Goal: Task Accomplishment & Management: Complete application form

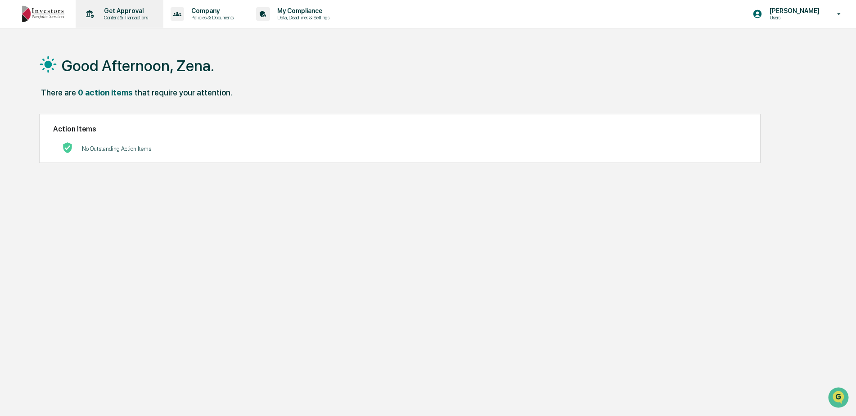
click at [123, 11] on p "Get Approval" at bounding box center [125, 10] width 56 height 7
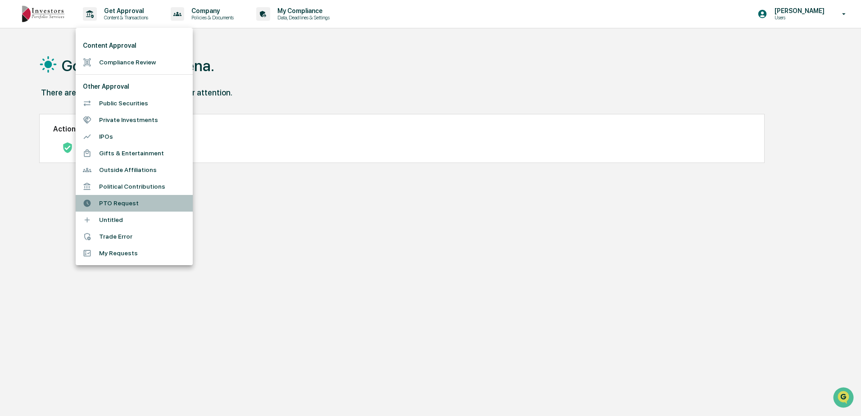
click at [117, 203] on li "PTO Request" at bounding box center [134, 203] width 117 height 17
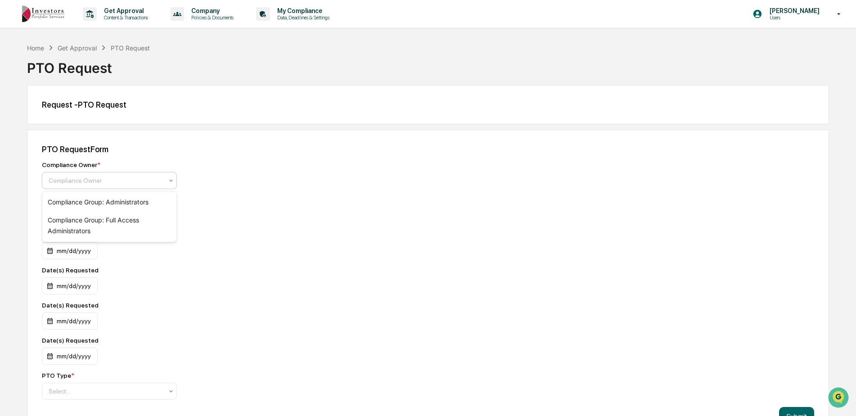
click at [172, 180] on icon at bounding box center [170, 180] width 7 height 7
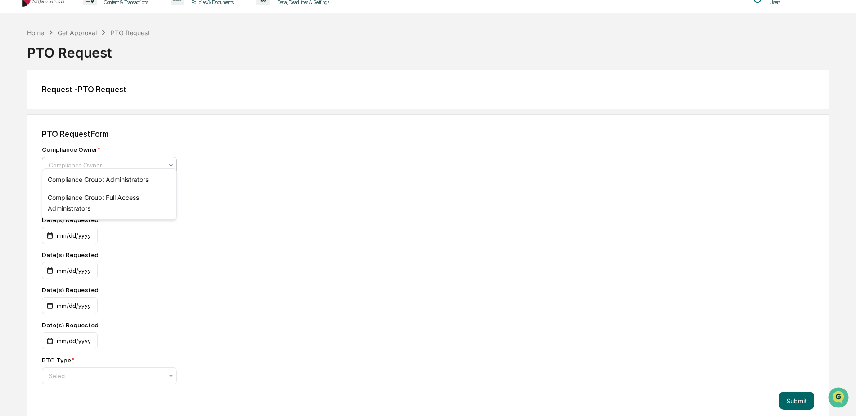
scroll to position [24, 0]
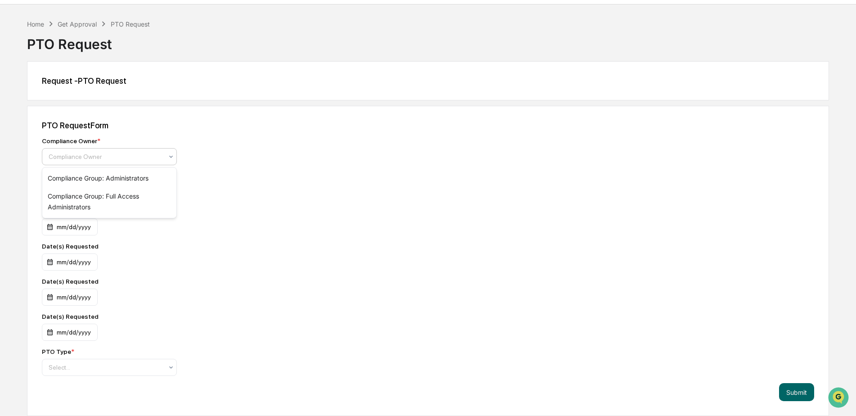
click at [222, 212] on div "Compliance Owner * 2 results available. Use Up and Down to choose options, pres…" at bounding box center [199, 256] width 315 height 239
click at [91, 192] on div "mm/dd/yyyy" at bounding box center [70, 191] width 56 height 17
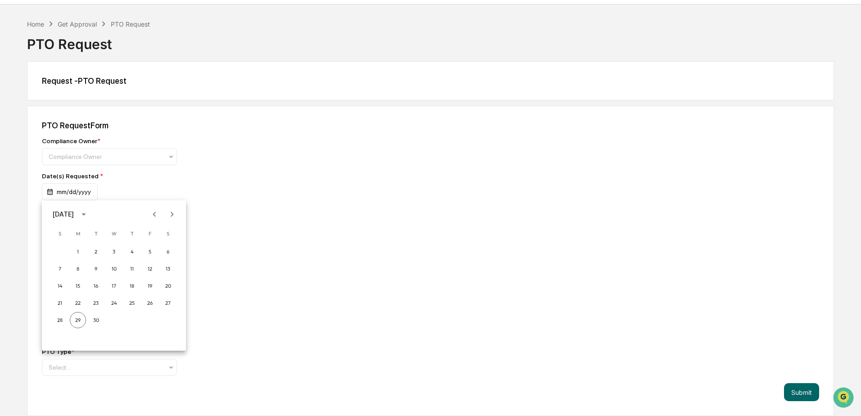
click at [171, 213] on icon "Next month" at bounding box center [172, 214] width 3 height 5
click at [77, 269] on button "6" at bounding box center [78, 270] width 16 height 16
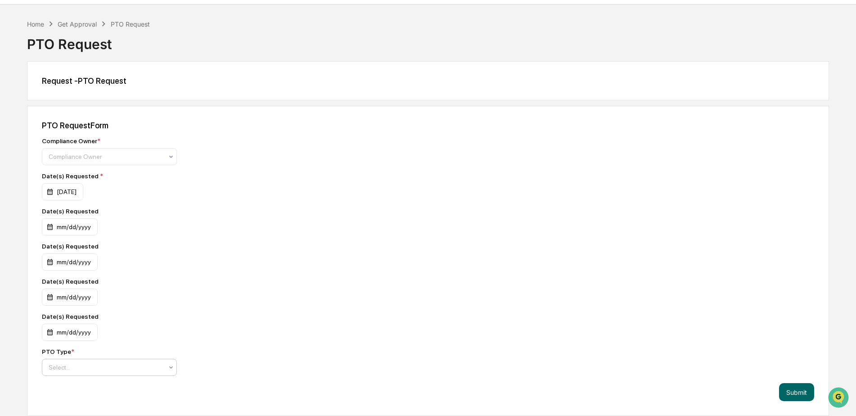
click at [171, 367] on icon at bounding box center [170, 367] width 7 height 7
click at [216, 335] on div "Compliance Owner * Compliance Owner Date(s) Requested * [DATE] Date(s) Requeste…" at bounding box center [199, 256] width 315 height 239
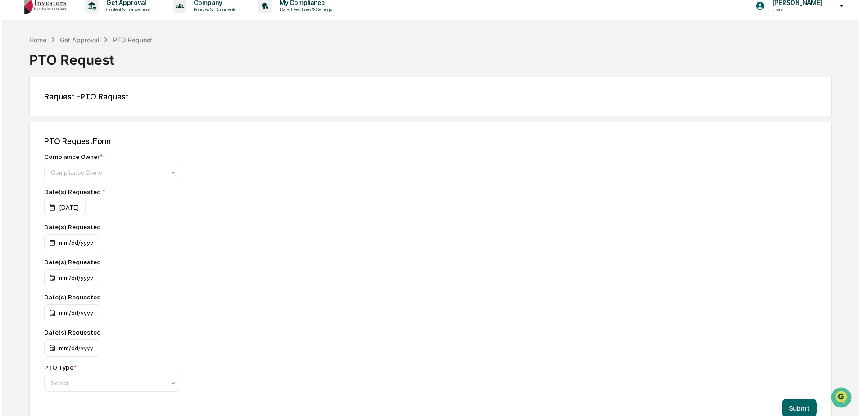
scroll to position [0, 0]
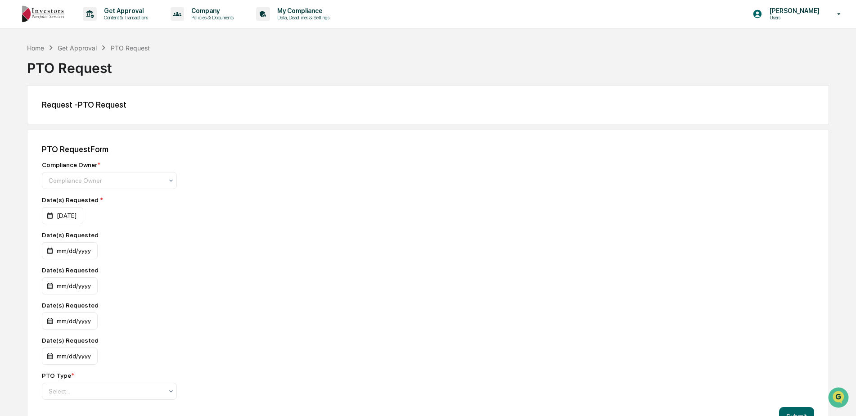
click at [85, 47] on div "Get Approval" at bounding box center [77, 48] width 39 height 8
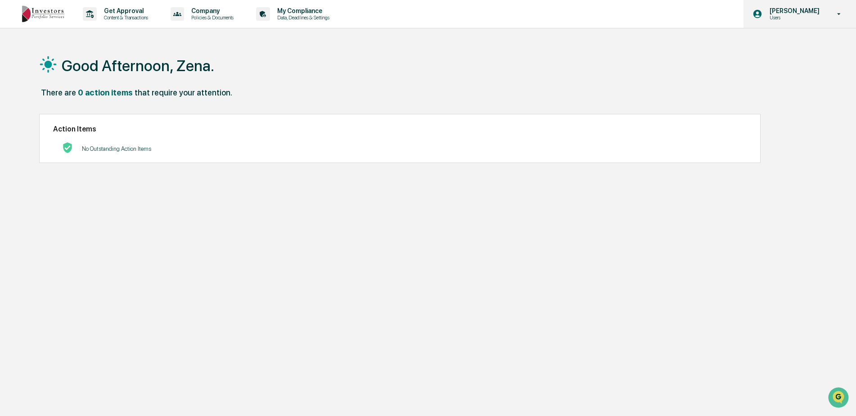
click at [842, 15] on icon at bounding box center [840, 14] width 16 height 9
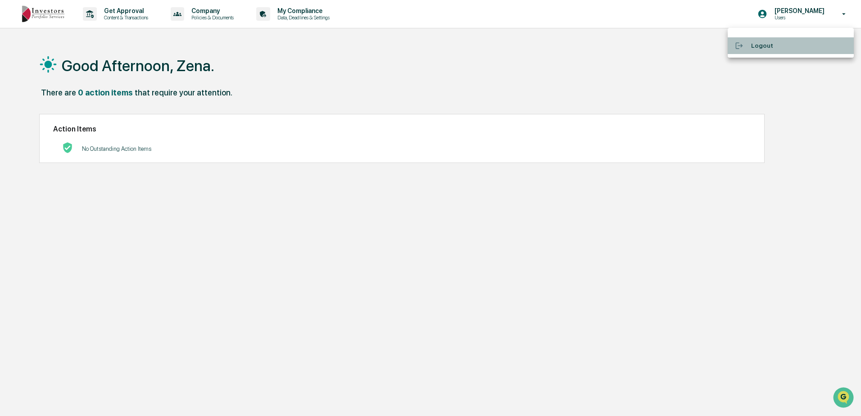
click at [762, 46] on li "Logout" at bounding box center [791, 45] width 126 height 17
